Goal: Task Accomplishment & Management: Manage account settings

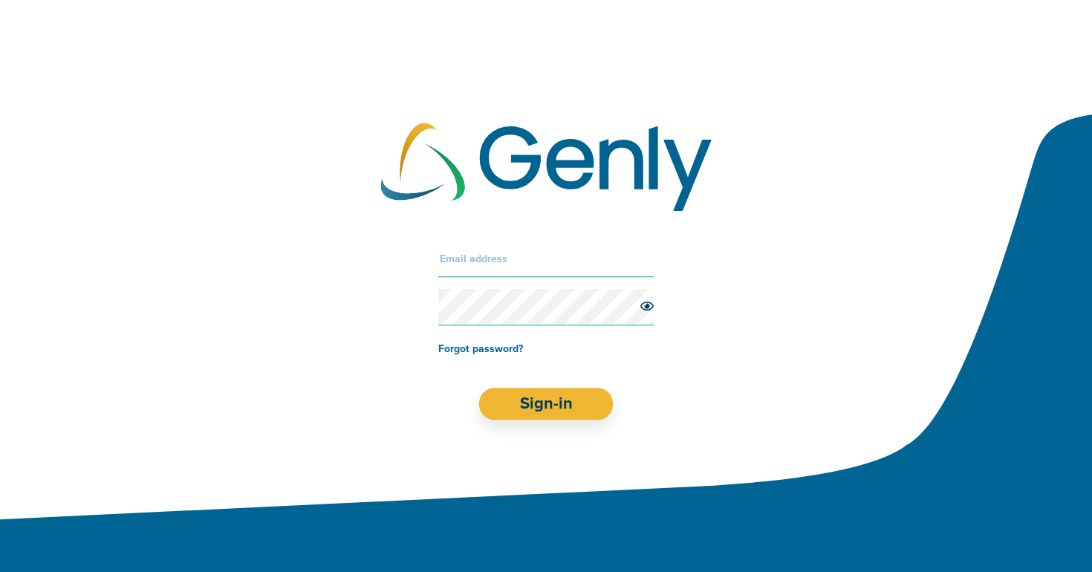
click at [490, 277] on input "text" at bounding box center [546, 260] width 216 height 36
type input "m"
type input "[EMAIL_ADDRESS][DOMAIN_NAME]"
click at [479, 388] on button "Sign-in" at bounding box center [546, 404] width 134 height 32
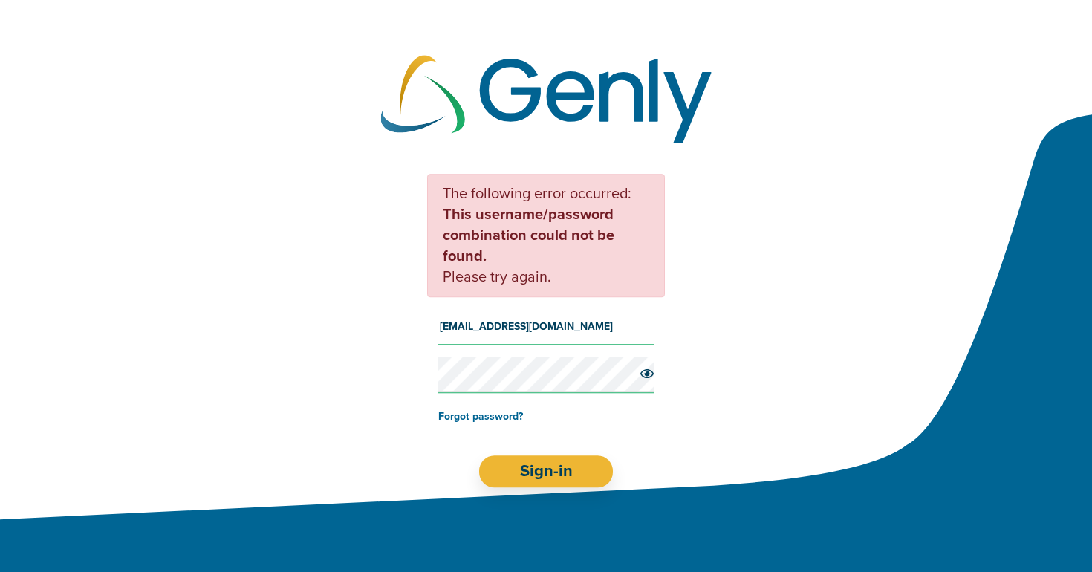
click at [479, 456] on button "Sign-in" at bounding box center [546, 472] width 134 height 32
click at [470, 417] on link "Forgot password?" at bounding box center [480, 416] width 85 height 13
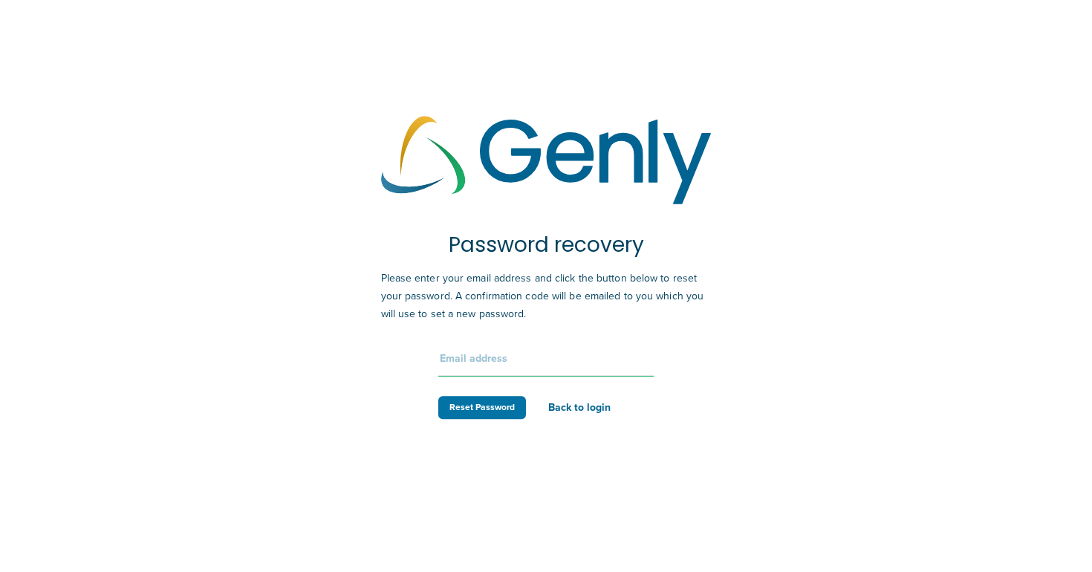
click at [512, 360] on input "text" at bounding box center [546, 359] width 216 height 36
type input "[EMAIL_ADDRESS][DOMAIN_NAME]"
click at [471, 412] on button "Reset Password" at bounding box center [482, 407] width 88 height 23
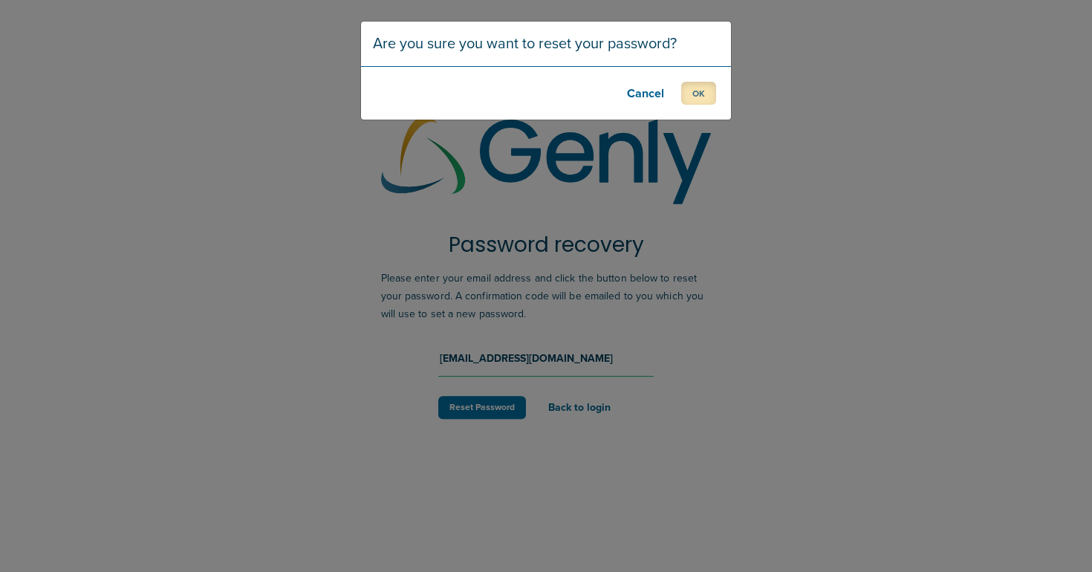
click at [689, 88] on button "OK" at bounding box center [698, 93] width 35 height 23
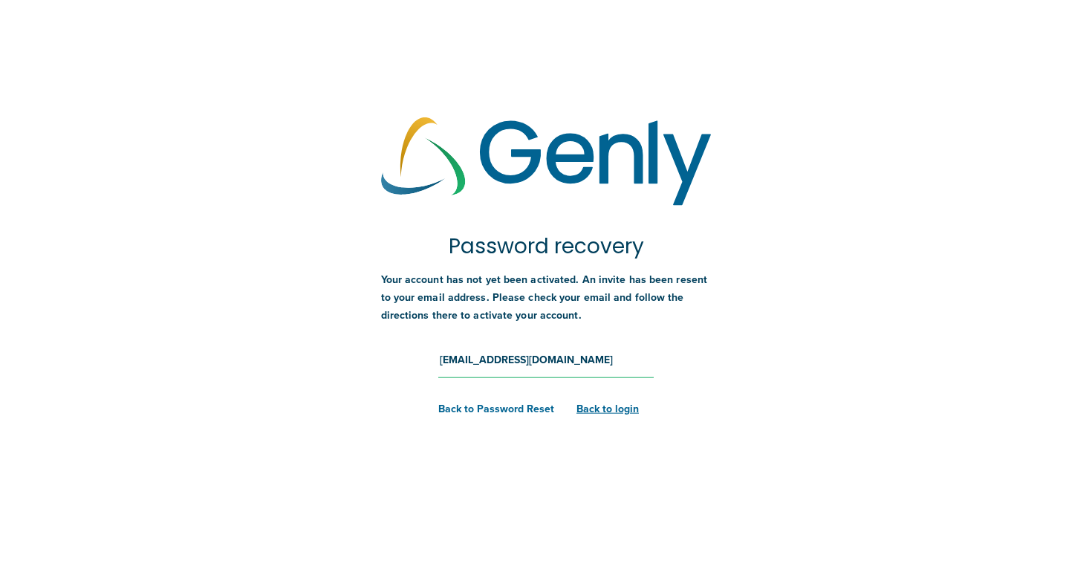
click at [592, 405] on link "Back to login" at bounding box center [608, 408] width 62 height 13
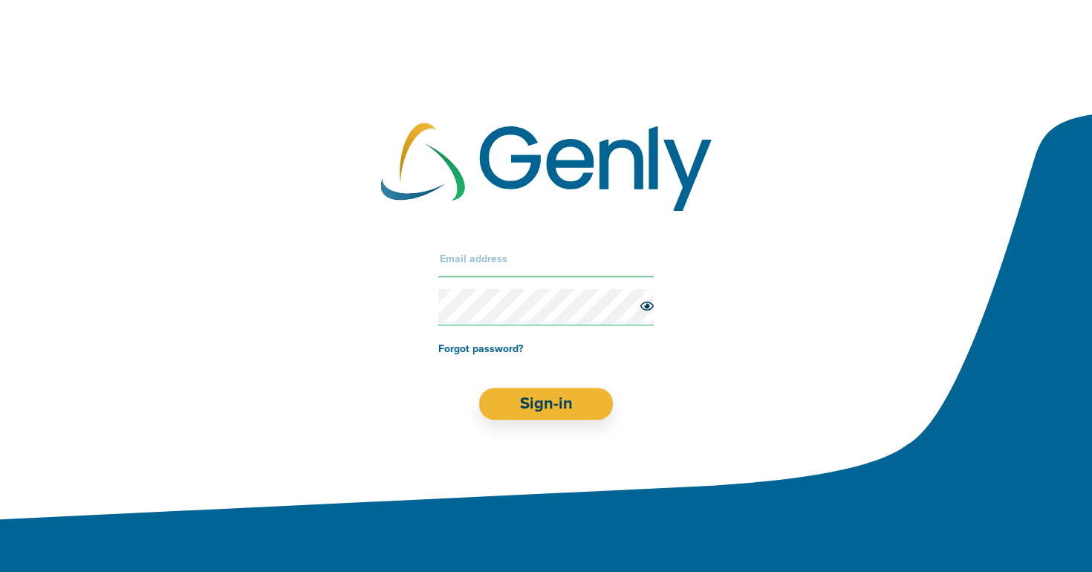
click at [496, 262] on input "text" at bounding box center [546, 260] width 216 height 36
type input "[EMAIL_ADDRESS][DOMAIN_NAME]"
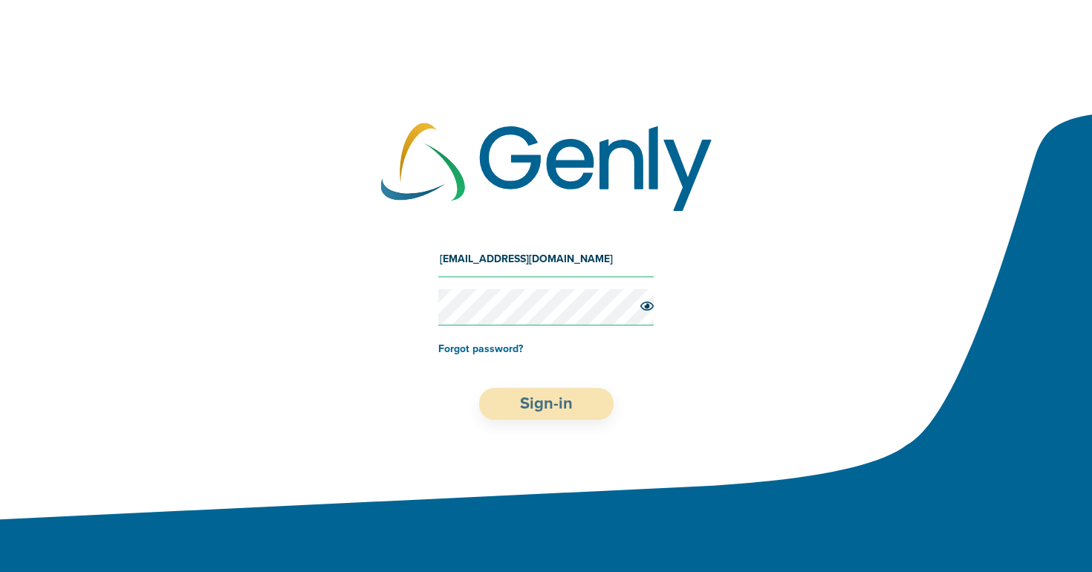
click at [533, 401] on button "Sign-in" at bounding box center [546, 404] width 135 height 32
